Goal: Communication & Community: Answer question/provide support

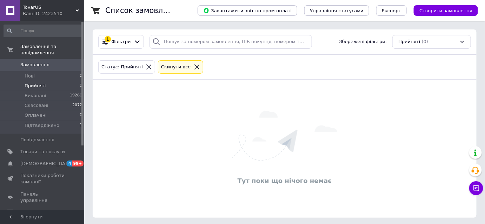
click at [31, 83] on span "Прийняті" at bounding box center [36, 86] width 22 height 6
click at [481, 188] on button "Чат з покупцем" at bounding box center [476, 189] width 14 height 14
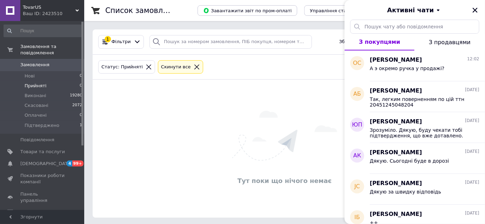
click at [41, 83] on span "Прийняті" at bounding box center [36, 86] width 22 height 6
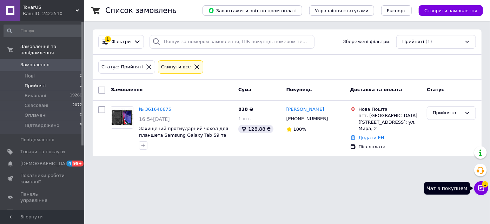
click at [475, 190] on button "Чат з покупцем 1" at bounding box center [481, 189] width 14 height 14
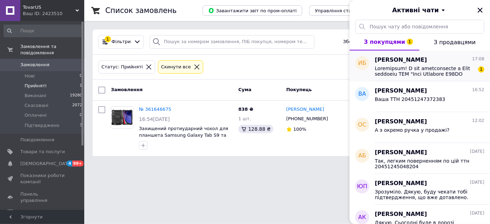
click at [406, 71] on span at bounding box center [425, 71] width 100 height 11
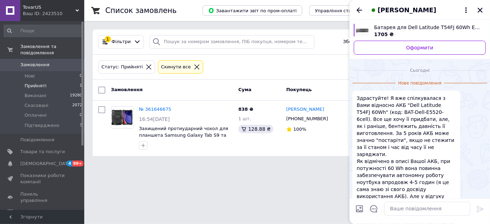
scroll to position [672, 0]
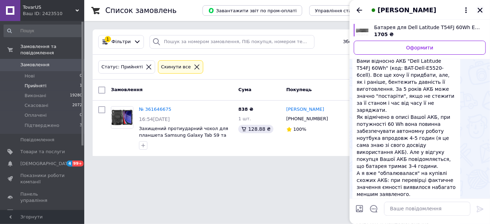
click at [478, 8] on icon "Закрити" at bounding box center [480, 10] width 5 height 5
